Goal: Task Accomplishment & Management: Use online tool/utility

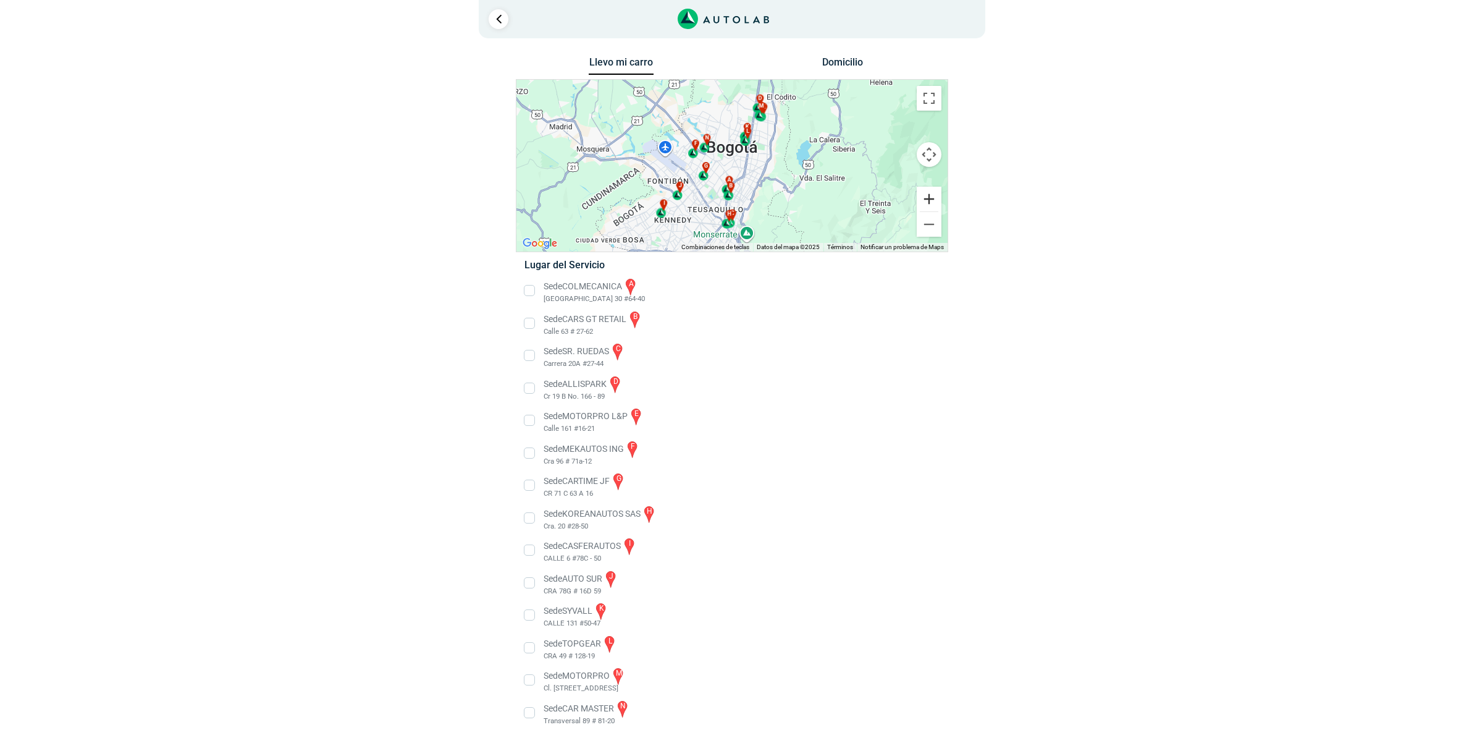
click at [925, 200] on button "Ampliar" at bounding box center [929, 199] width 25 height 25
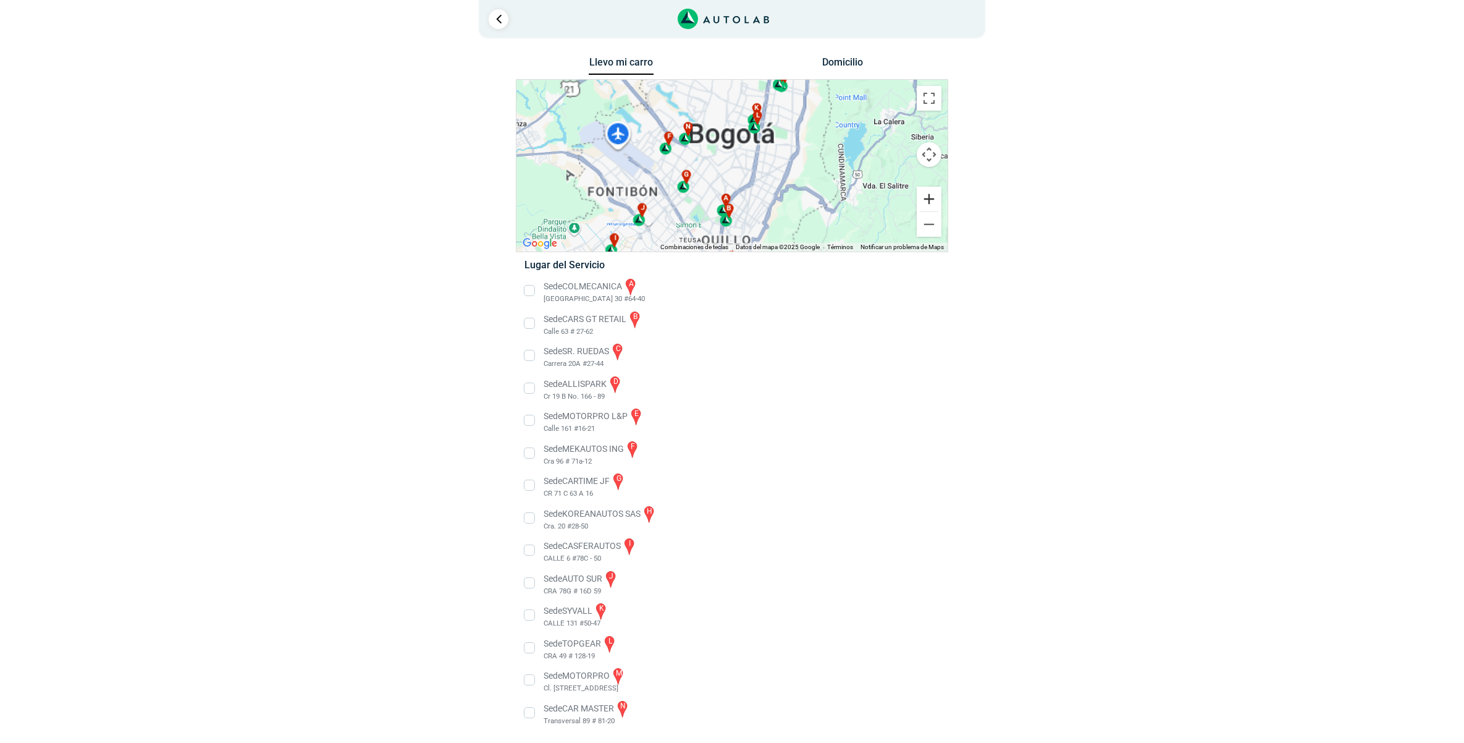
click at [925, 200] on button "Ampliar" at bounding box center [929, 199] width 25 height 25
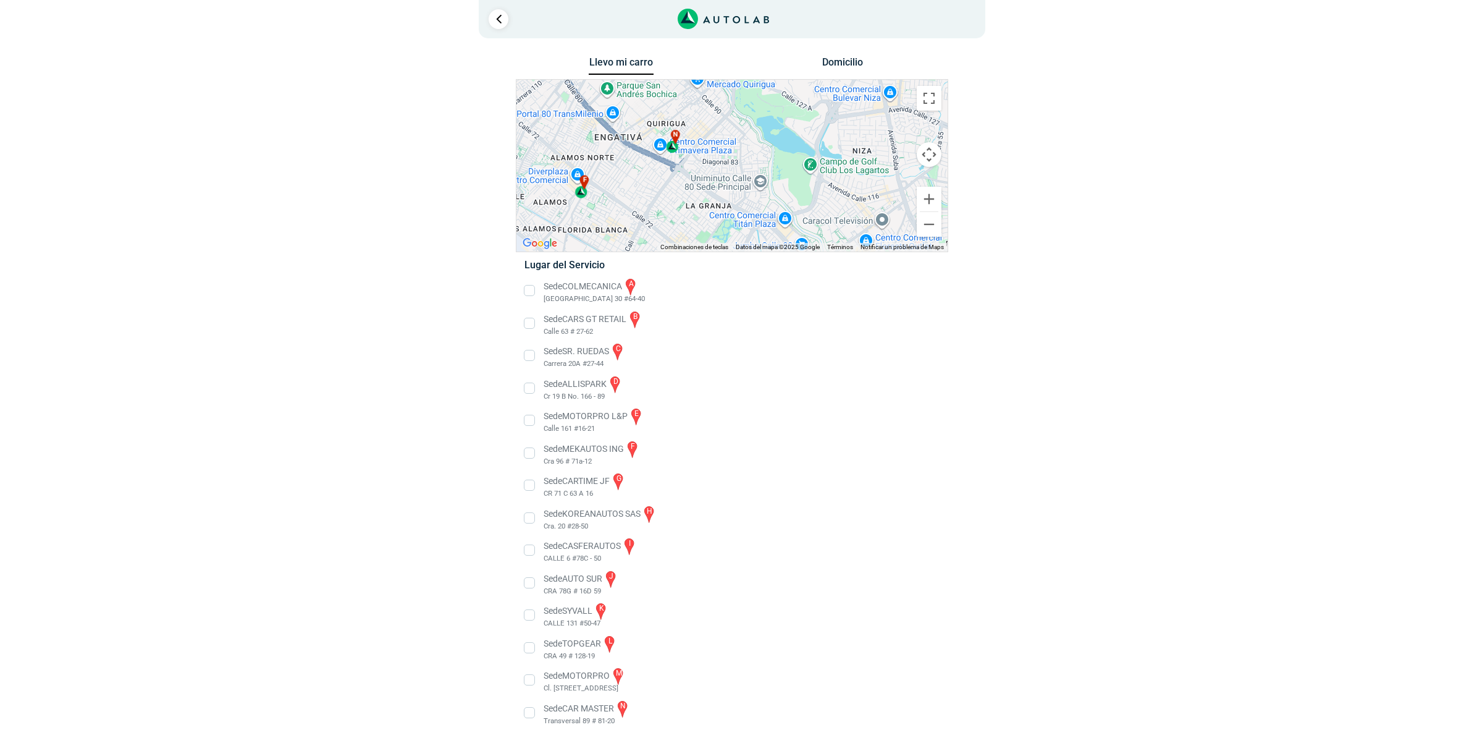
drag, startPoint x: 669, startPoint y: 124, endPoint x: 830, endPoint y: 217, distance: 186.1
click at [830, 217] on div "a b c d e f g" at bounding box center [732, 166] width 431 height 172
click at [673, 150] on div "n" at bounding box center [673, 141] width 14 height 23
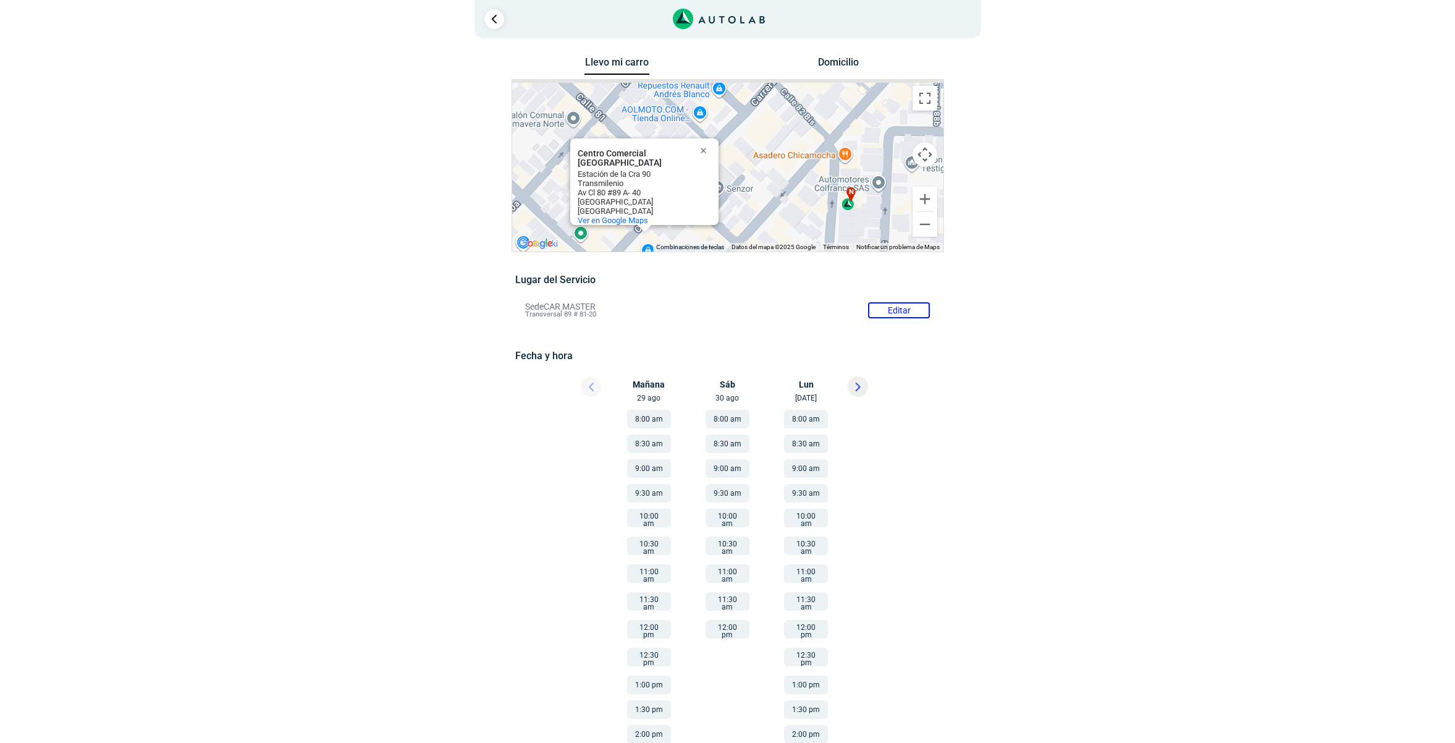
drag, startPoint x: 848, startPoint y: 169, endPoint x: 872, endPoint y: 228, distance: 63.2
click at [872, 228] on div "a b c d e f g" at bounding box center [727, 166] width 431 height 172
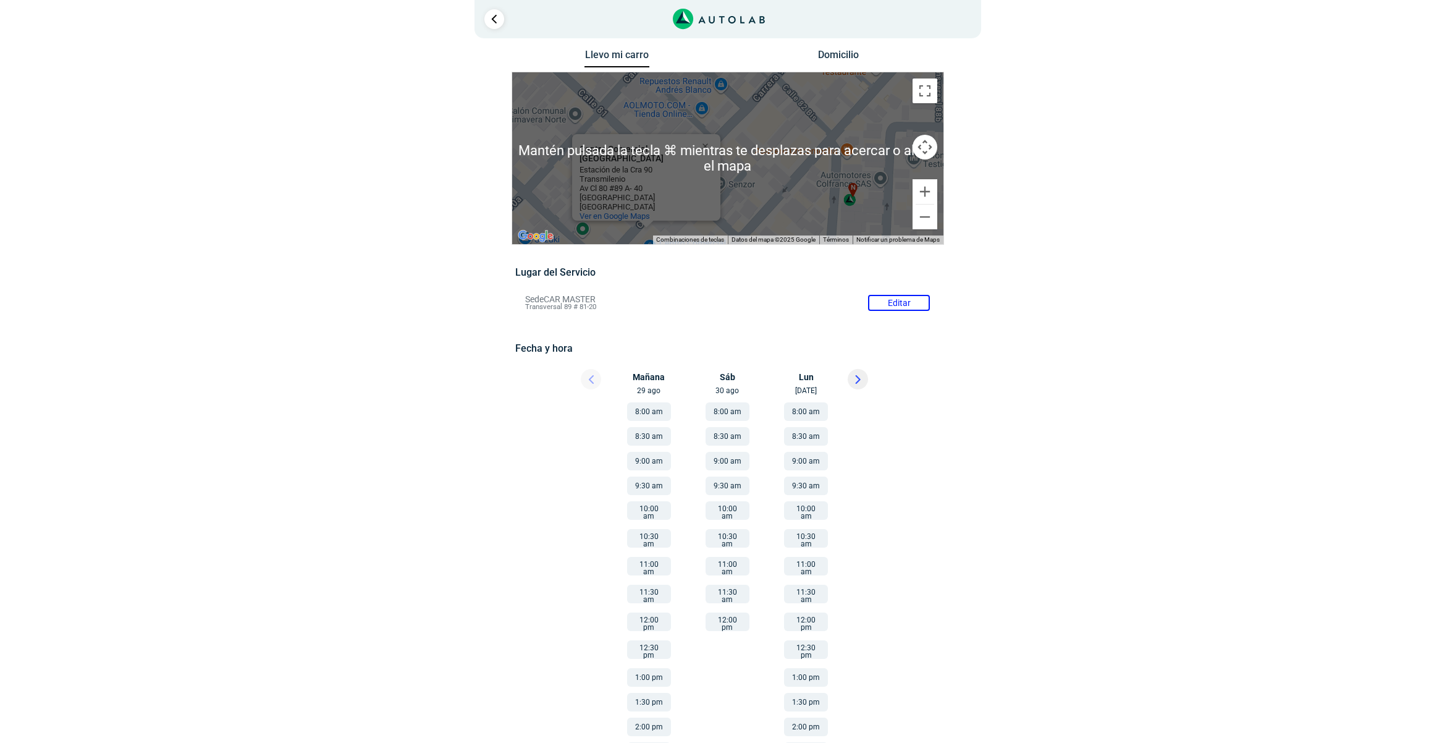
click at [845, 200] on div "n" at bounding box center [850, 194] width 14 height 23
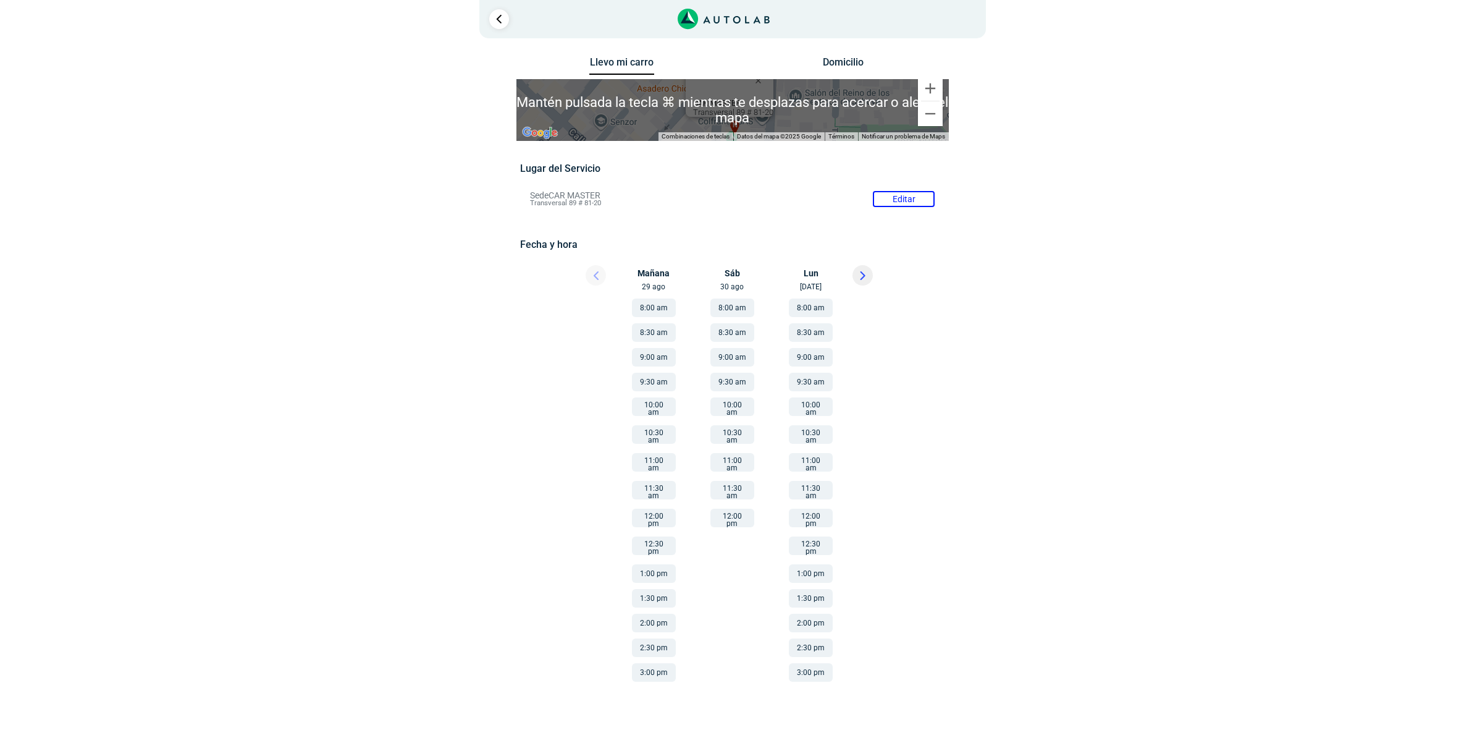
scroll to position [0, 0]
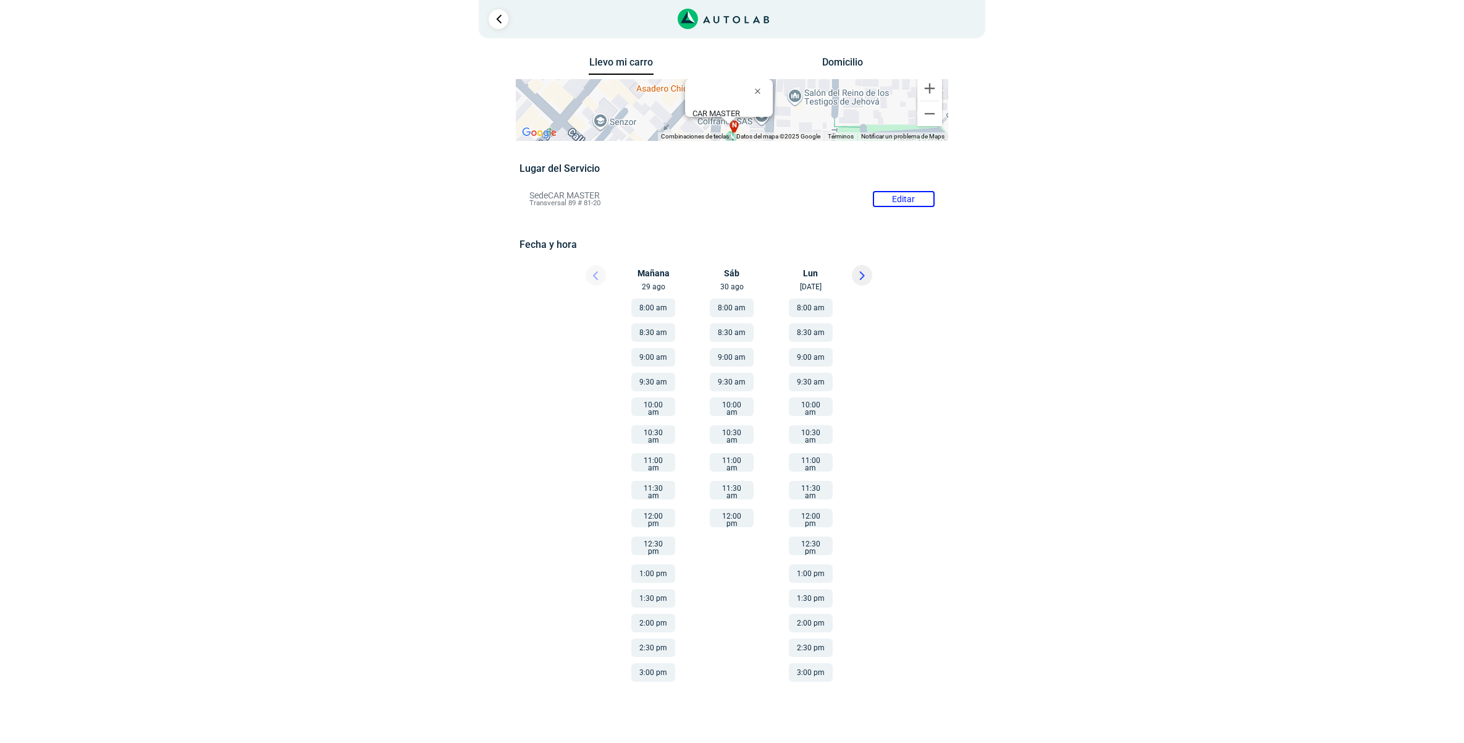
click at [1254, 276] on div "× ¡Reserva tranquilo! Sin datos de tarjeta ni pagos Aquí puedes ver tus servici…" at bounding box center [732, 349] width 1464 height 698
click at [985, 150] on div "Llevo mi carro [GEOGRAPHIC_DATA] ← Mover a la izquierda → Mover a la derecha ↑ …" at bounding box center [731, 376] width 599 height 644
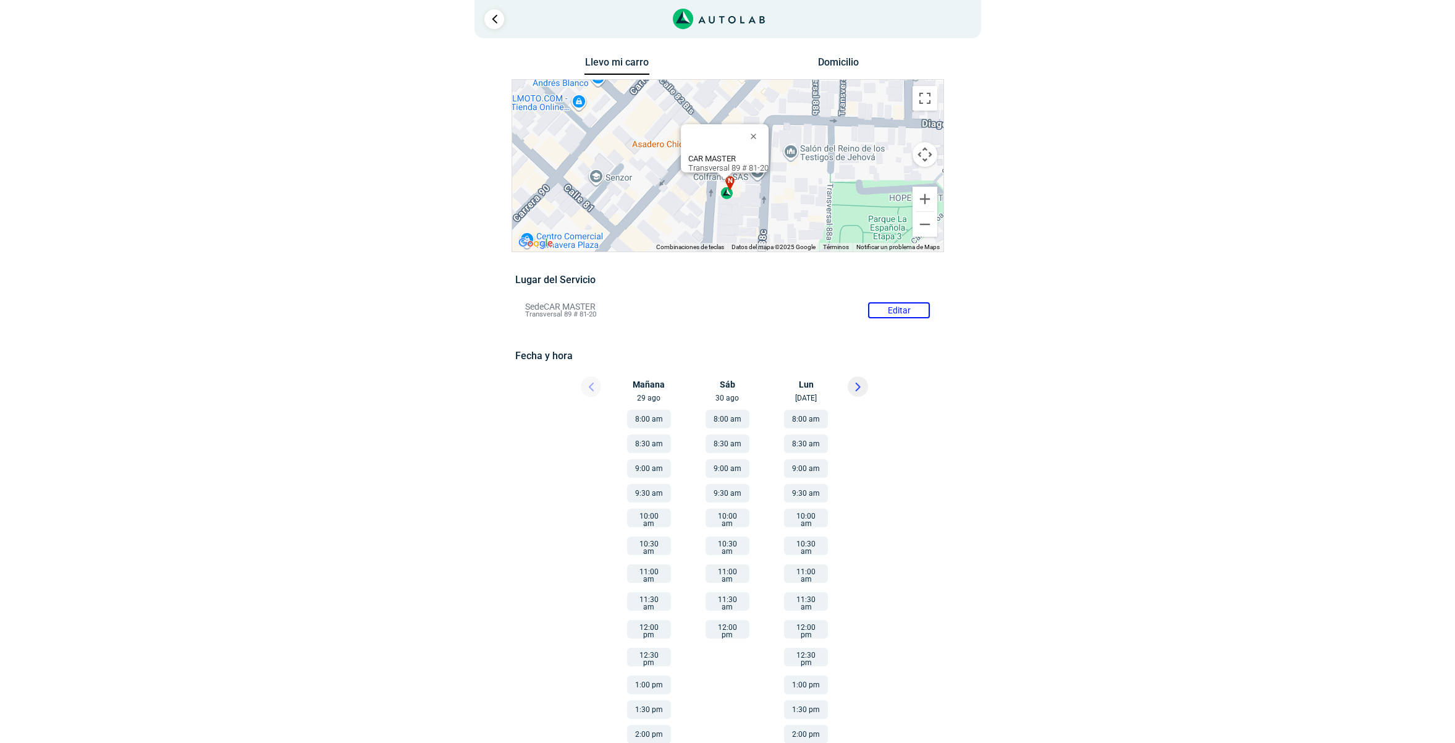
click at [932, 116] on div "a b c d e f g" at bounding box center [727, 166] width 431 height 172
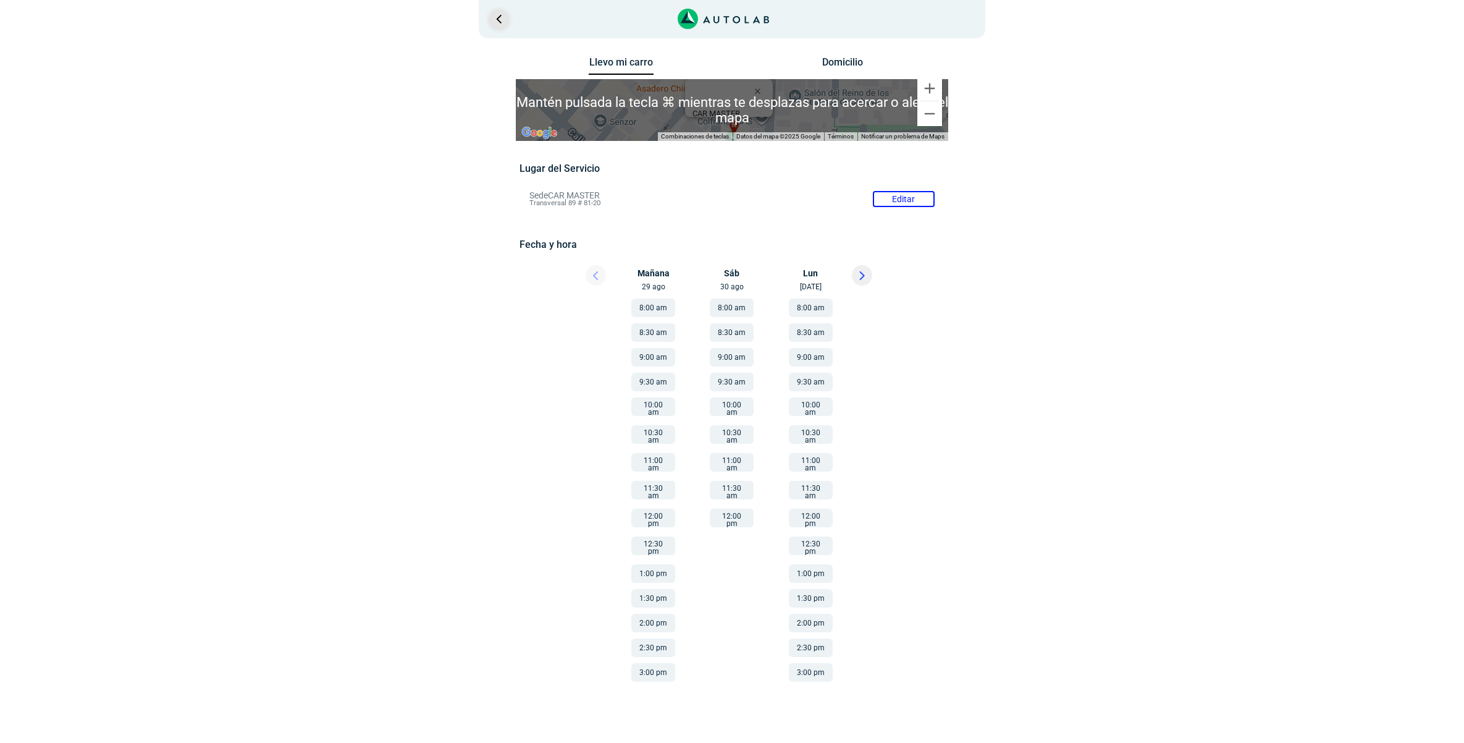
click at [497, 19] on link "Ir al paso anterior" at bounding box center [499, 19] width 20 height 20
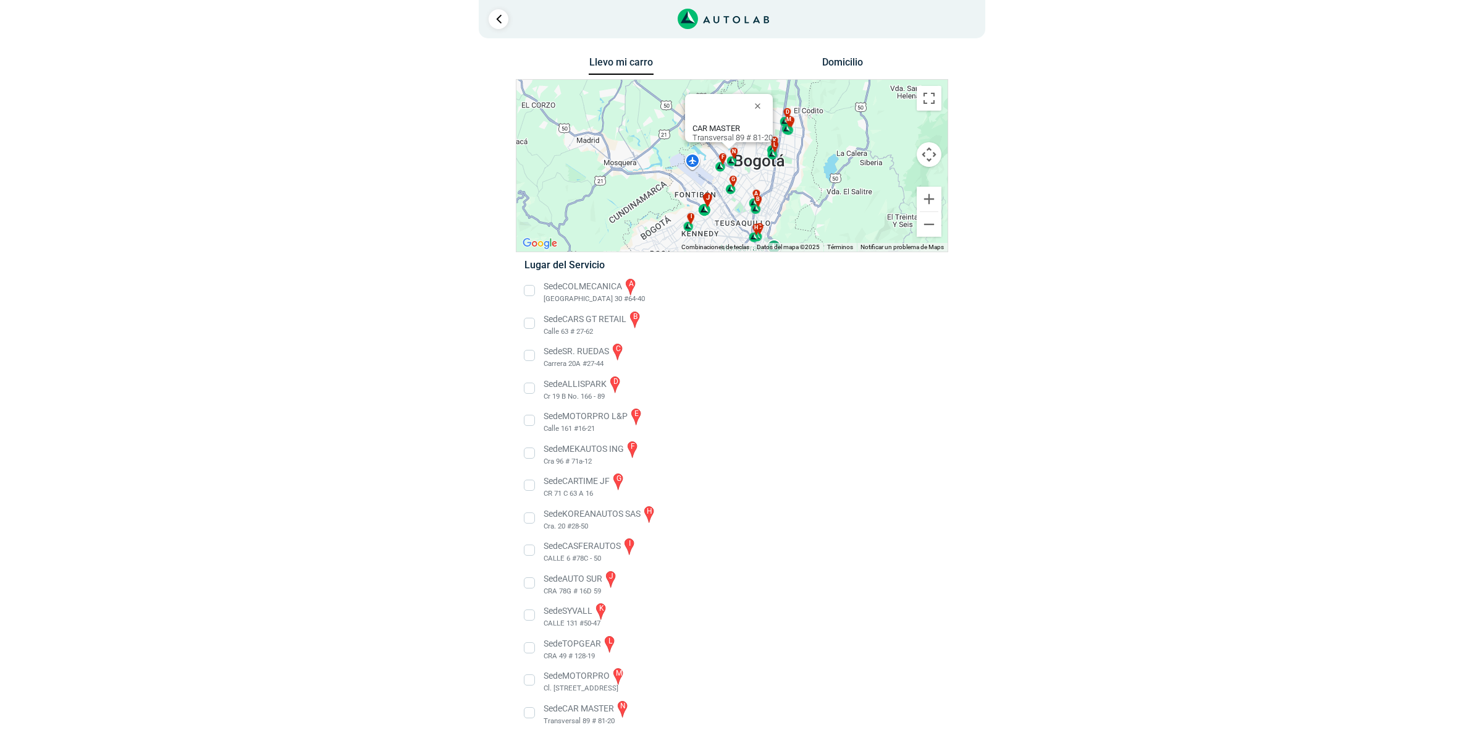
click at [704, 206] on div "j" at bounding box center [706, 204] width 14 height 23
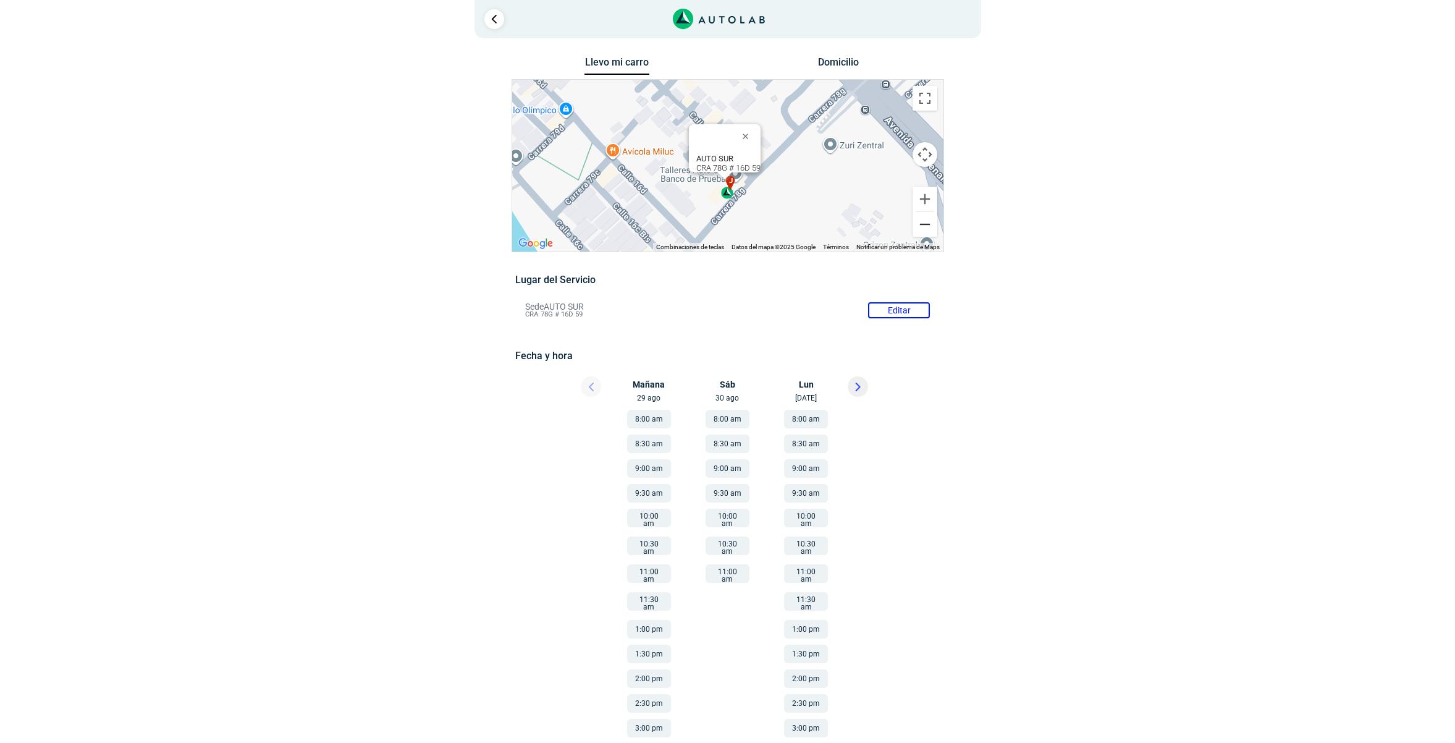
click at [927, 219] on button "Reducir" at bounding box center [925, 224] width 25 height 25
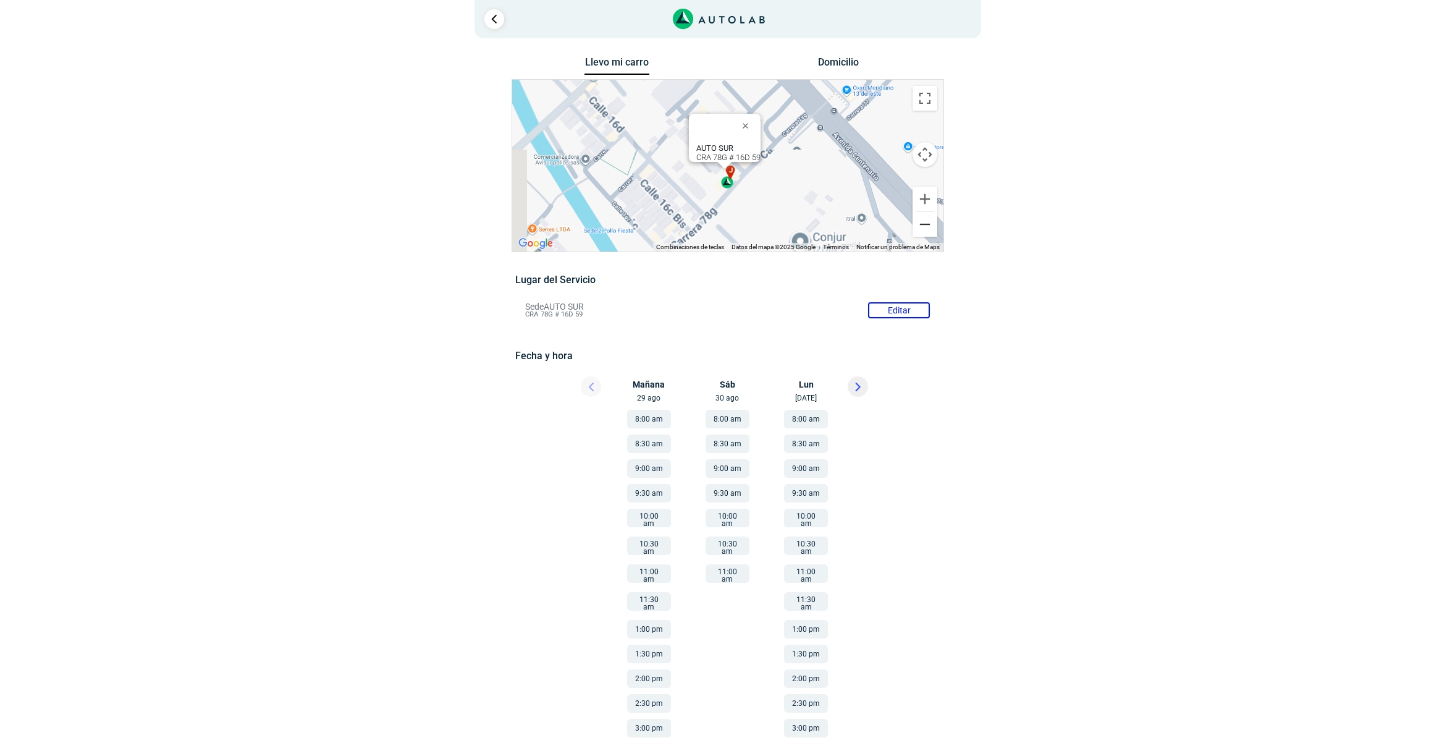
click at [927, 219] on button "Reducir" at bounding box center [925, 224] width 25 height 25
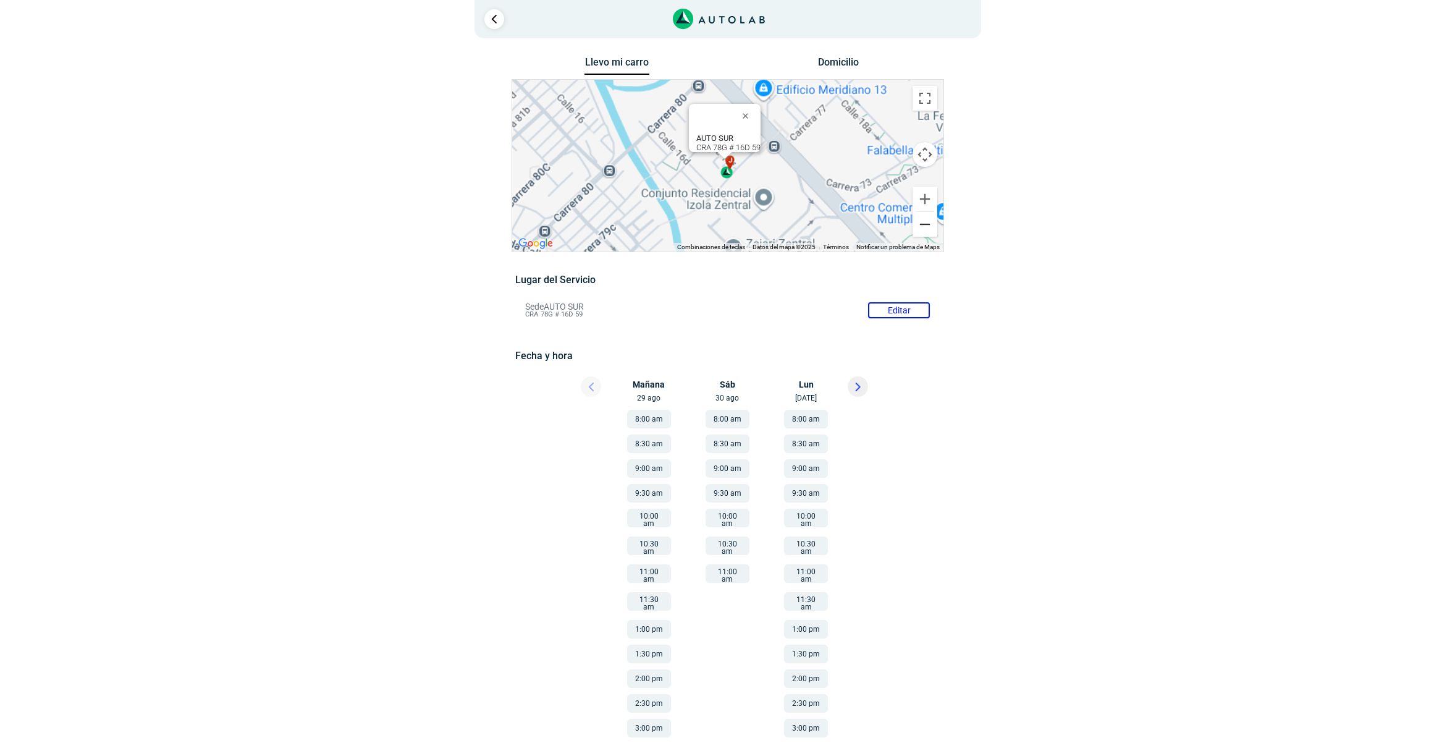
click at [927, 219] on button "Reducir" at bounding box center [925, 224] width 25 height 25
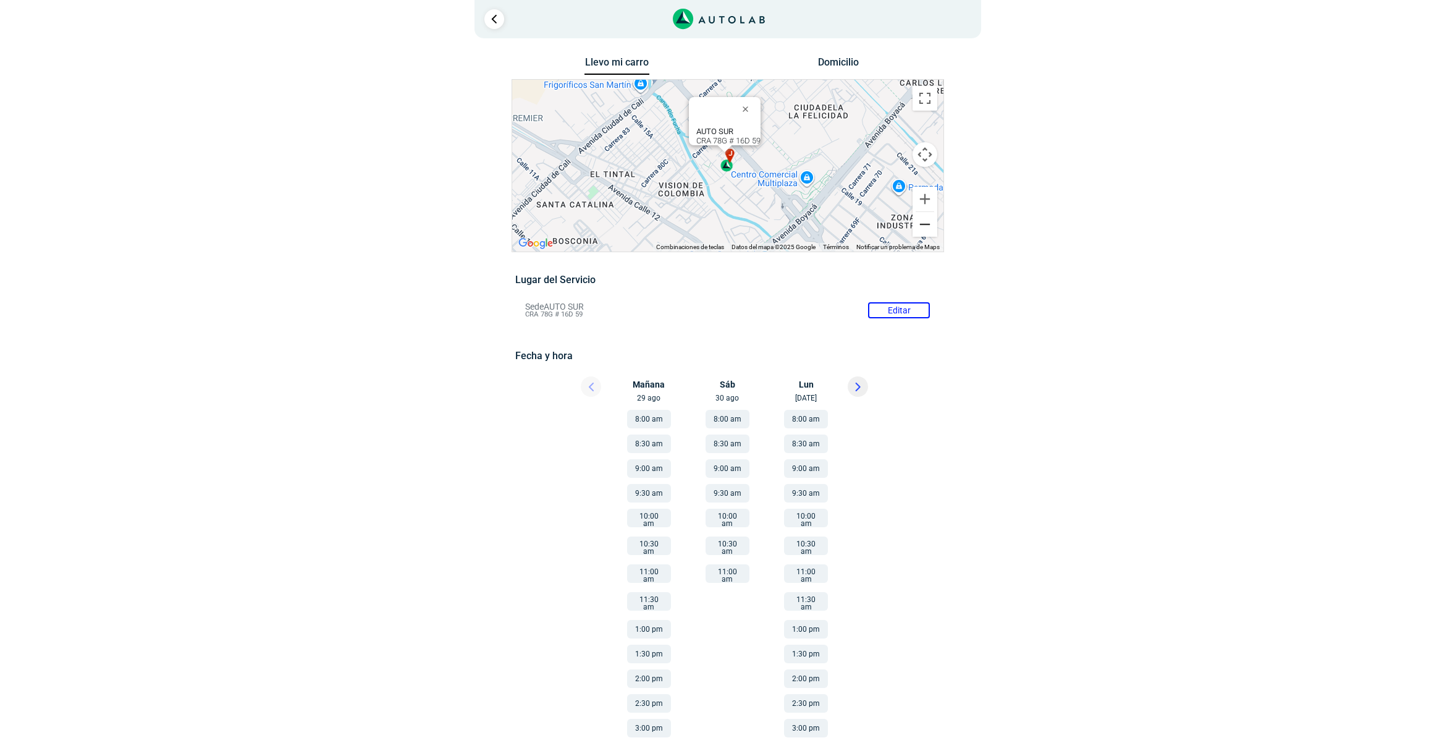
click at [927, 219] on button "Reducir" at bounding box center [925, 224] width 25 height 25
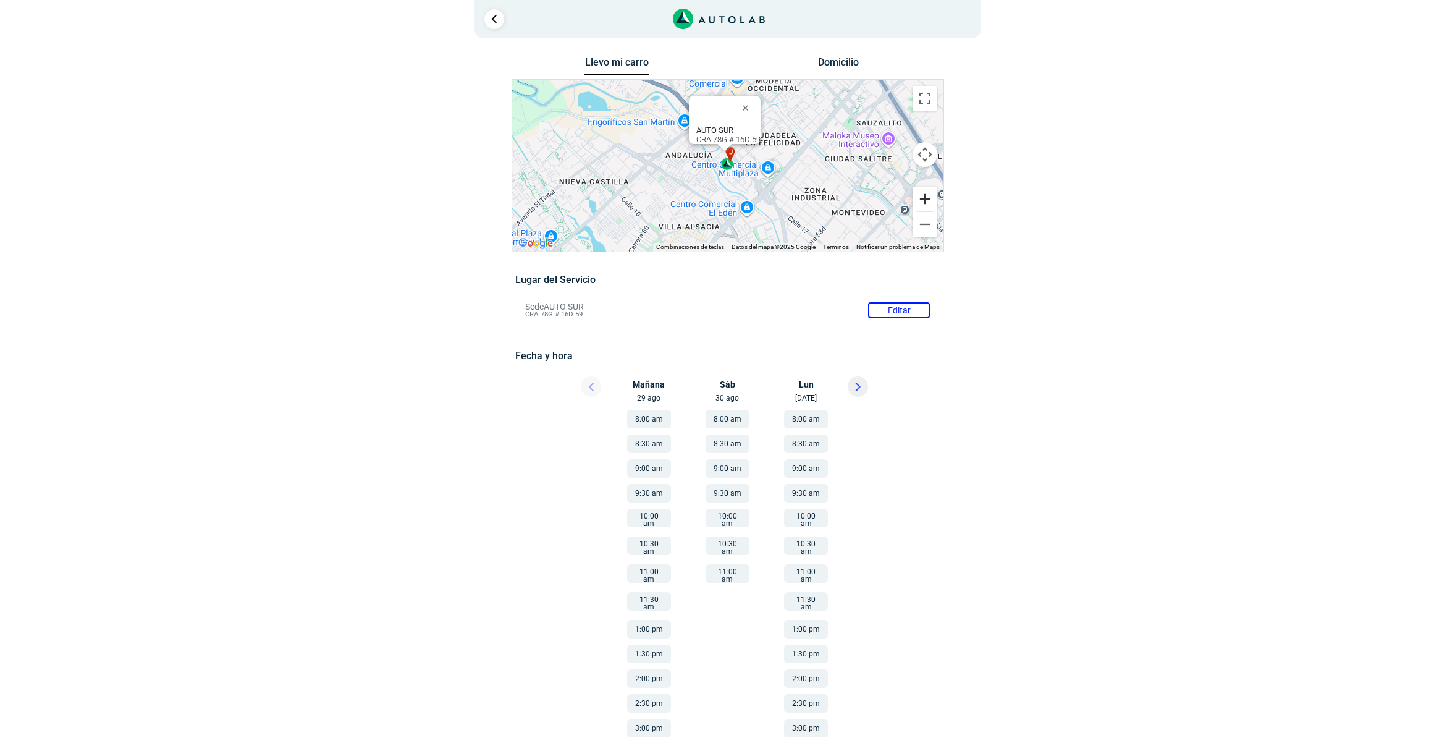
click at [916, 201] on button "Ampliar" at bounding box center [925, 199] width 25 height 25
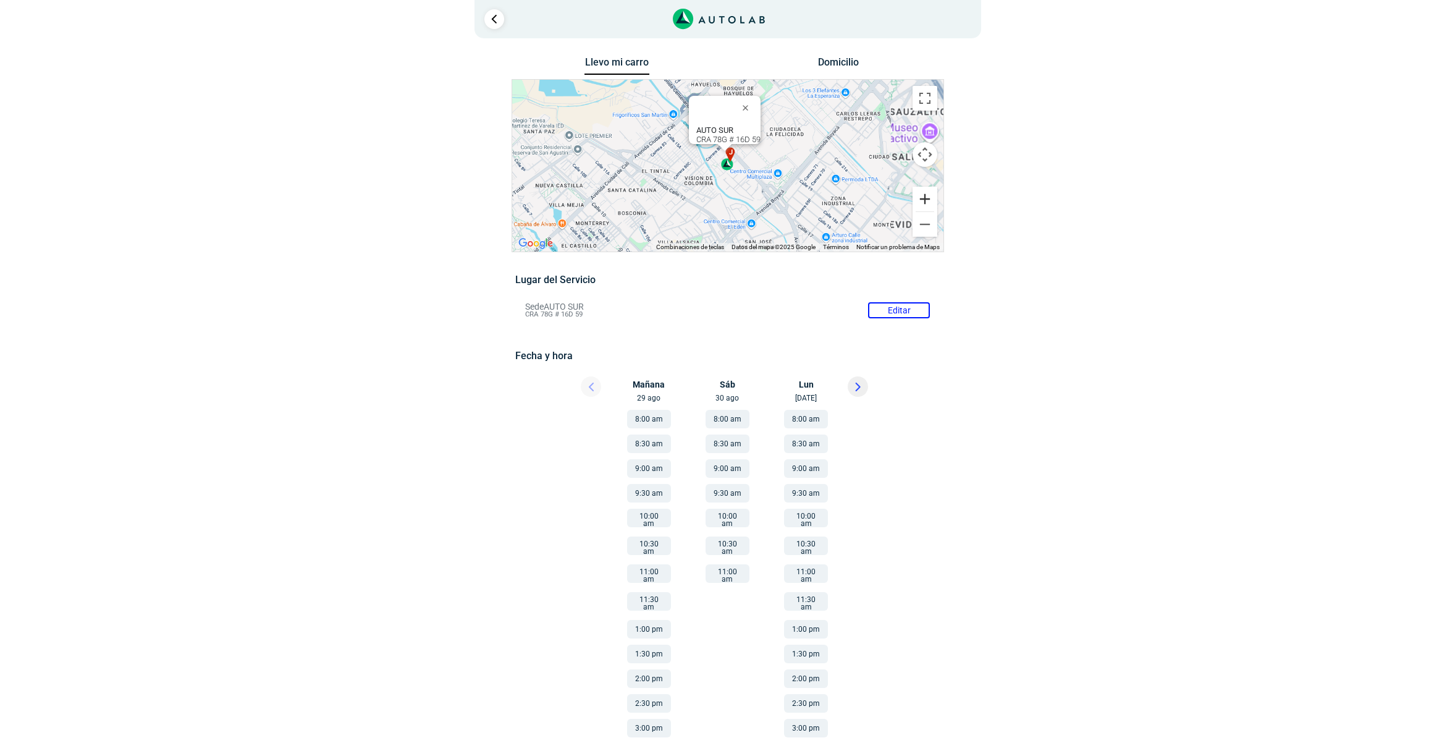
click at [916, 201] on button "Ampliar" at bounding box center [925, 199] width 25 height 25
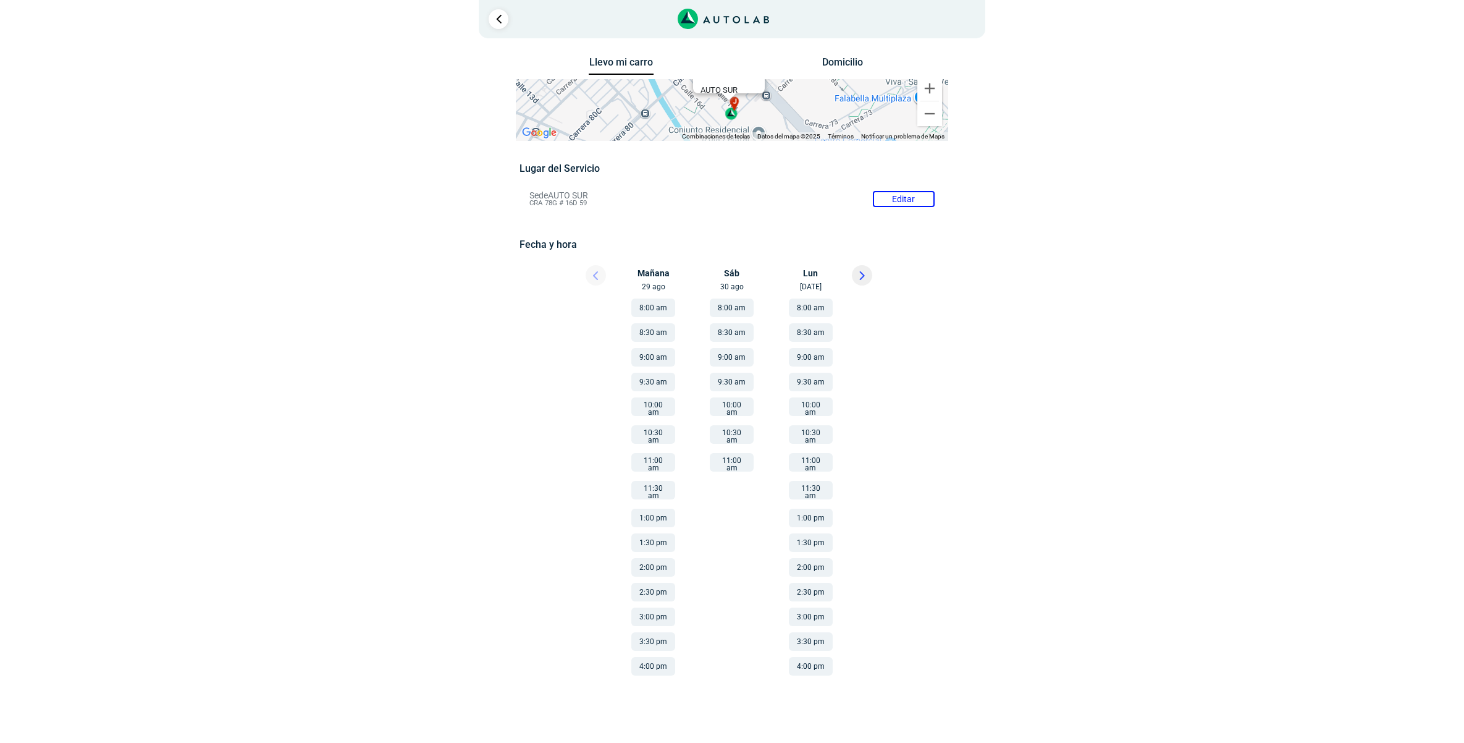
click at [1199, 271] on div "× ¡Reserva tranquilo! Sin datos de tarjeta ni pagos Aquí puedes ver tus servici…" at bounding box center [732, 346] width 1464 height 692
click at [1233, 178] on div "× ¡Reserva tranquilo! Sin datos de tarjeta ni pagos Aquí puedes ver tus servici…" at bounding box center [732, 346] width 1464 height 692
